Goal: Information Seeking & Learning: Learn about a topic

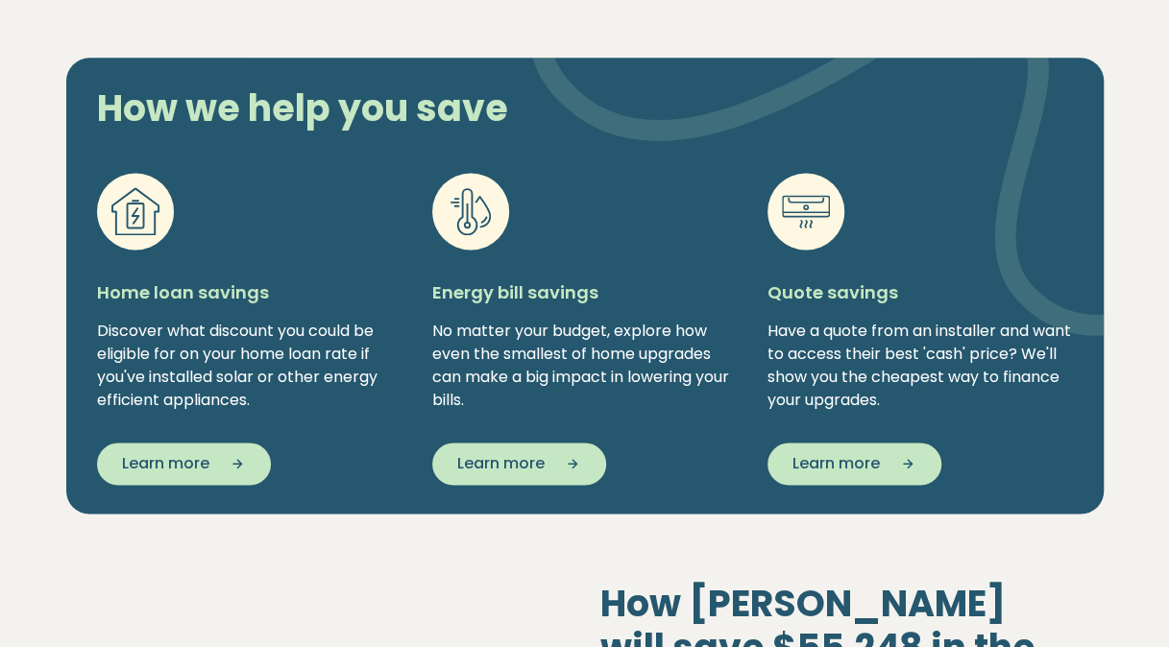
scroll to position [1237, 0]
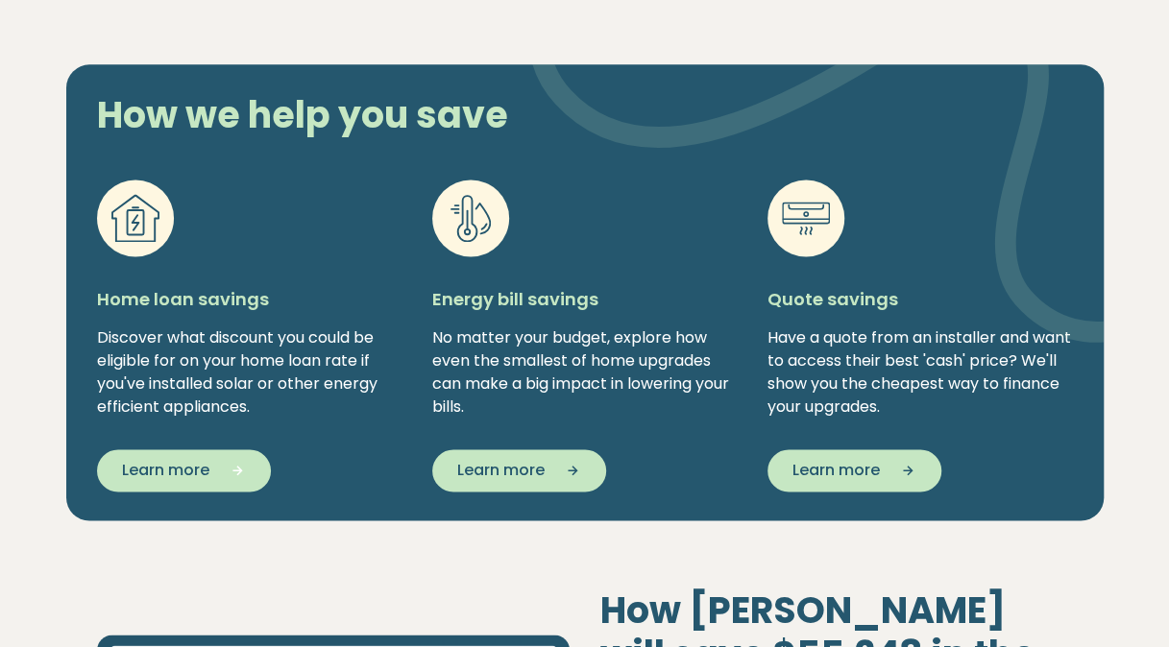
click at [221, 470] on icon "button" at bounding box center [231, 470] width 29 height 17
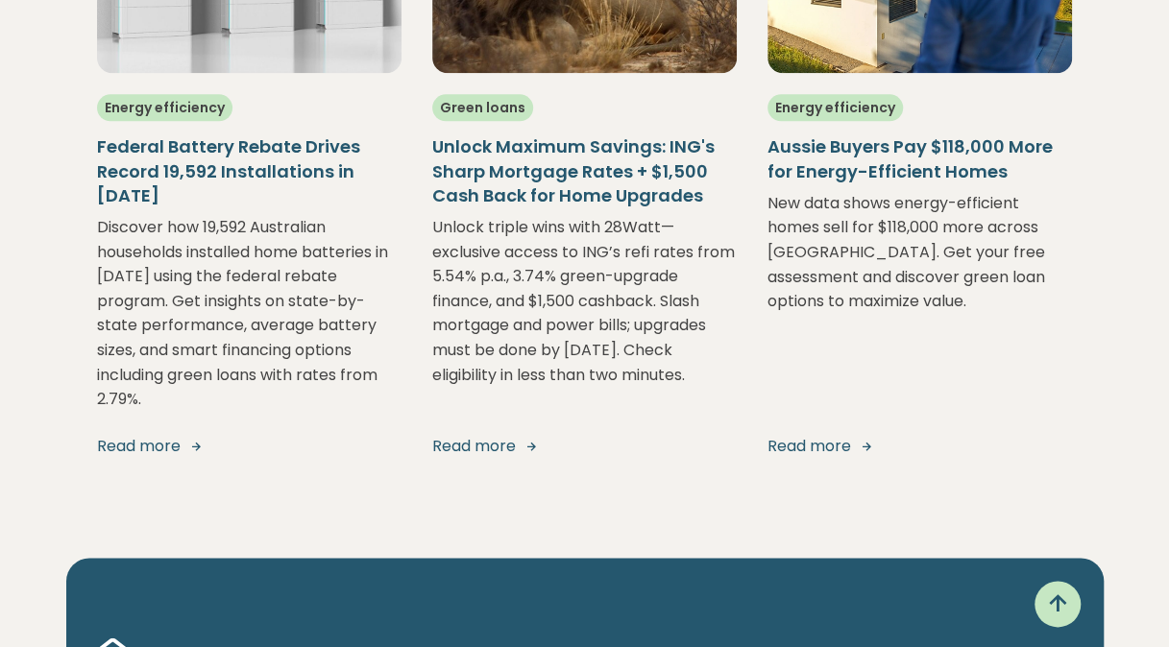
scroll to position [4418, 0]
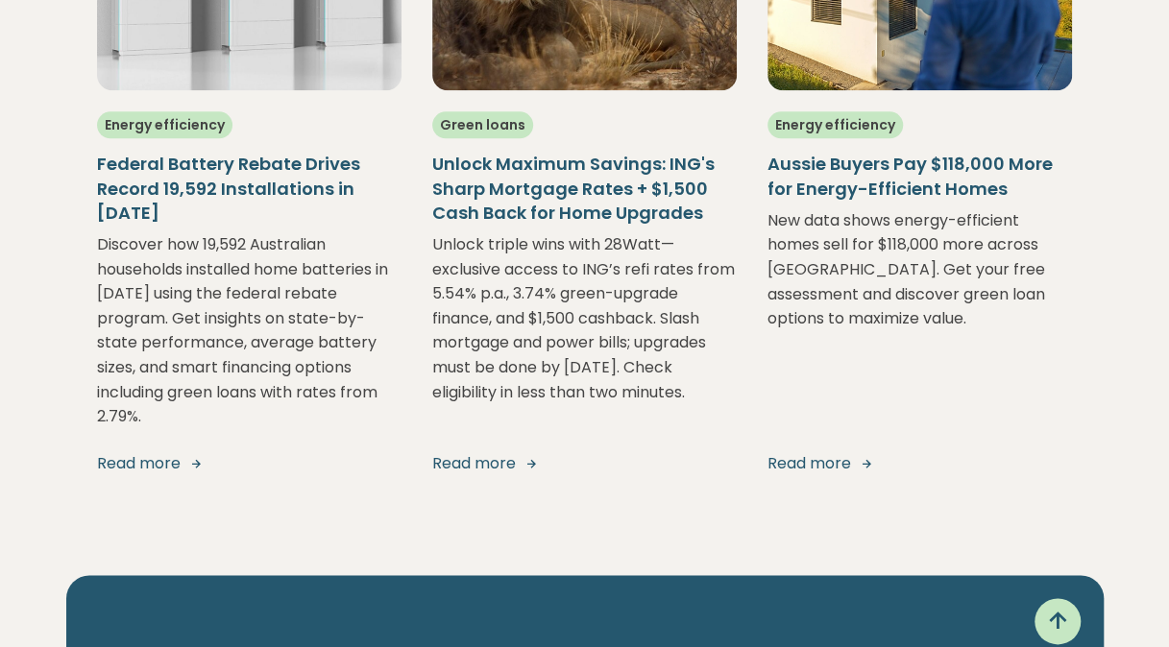
click at [480, 452] on link "Read more" at bounding box center [584, 463] width 304 height 23
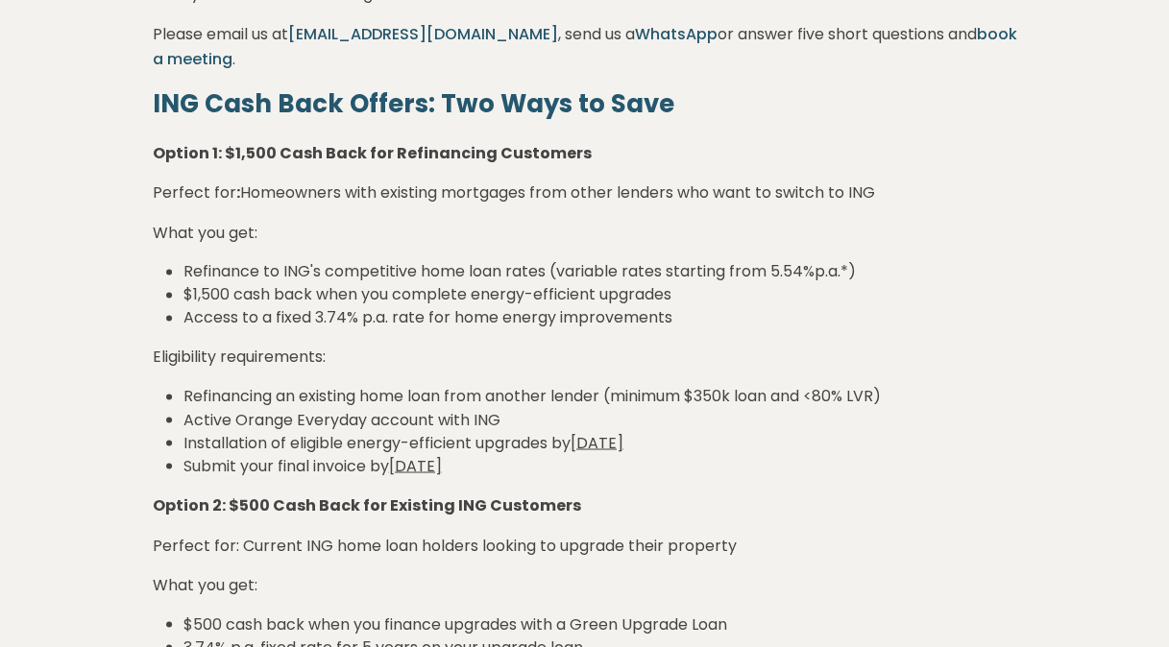
scroll to position [1345, 0]
